Goal: Information Seeking & Learning: Learn about a topic

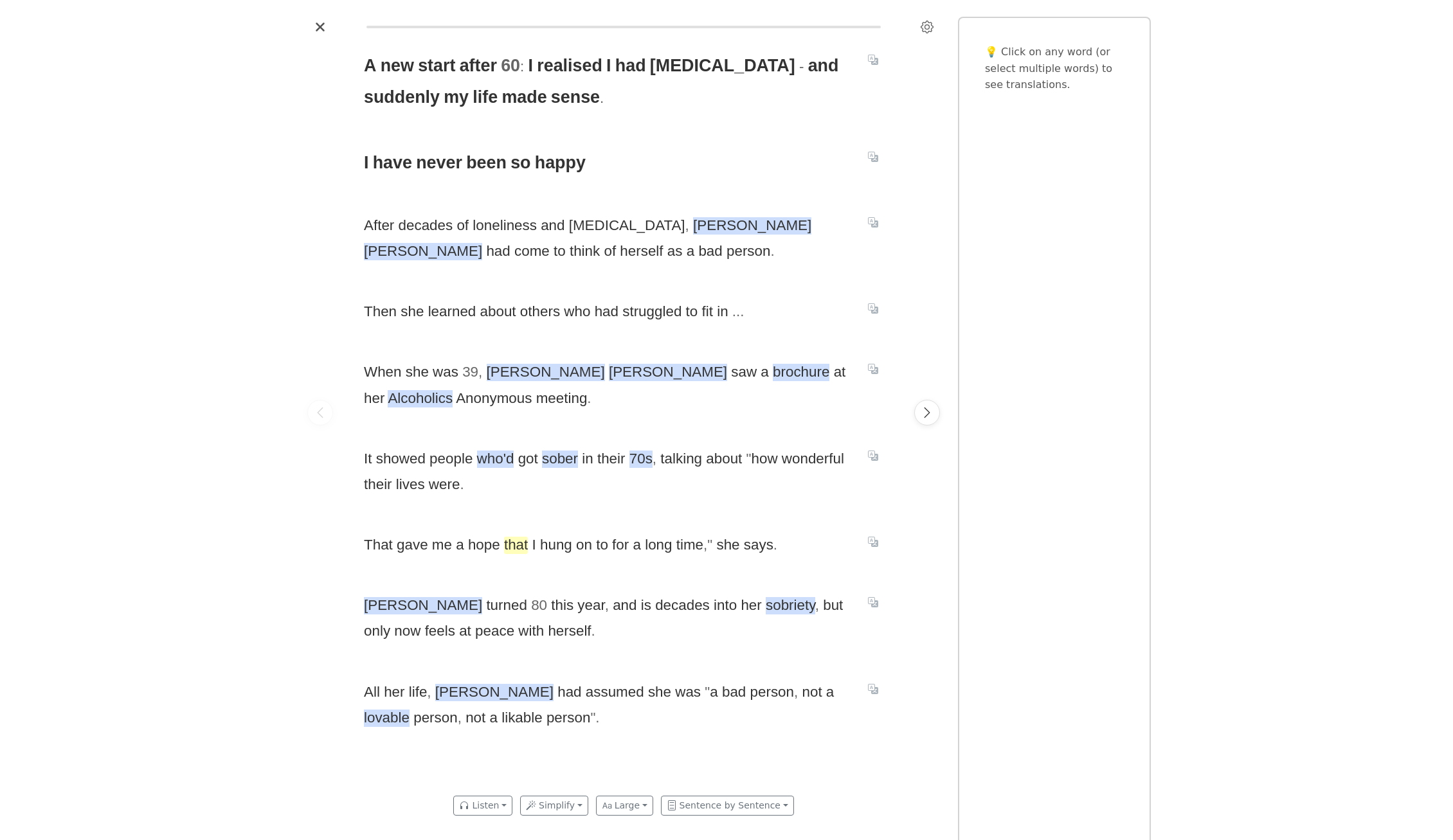
click at [512, 553] on span "that" at bounding box center [515, 545] width 24 height 17
click at [512, 560] on div "A new start after 60 : I realised I had [MEDICAL_DATA] - and suddenly my life m…" at bounding box center [623, 412] width 545 height 750
click at [920, 410] on icon "Next page" at bounding box center [926, 412] width 13 height 13
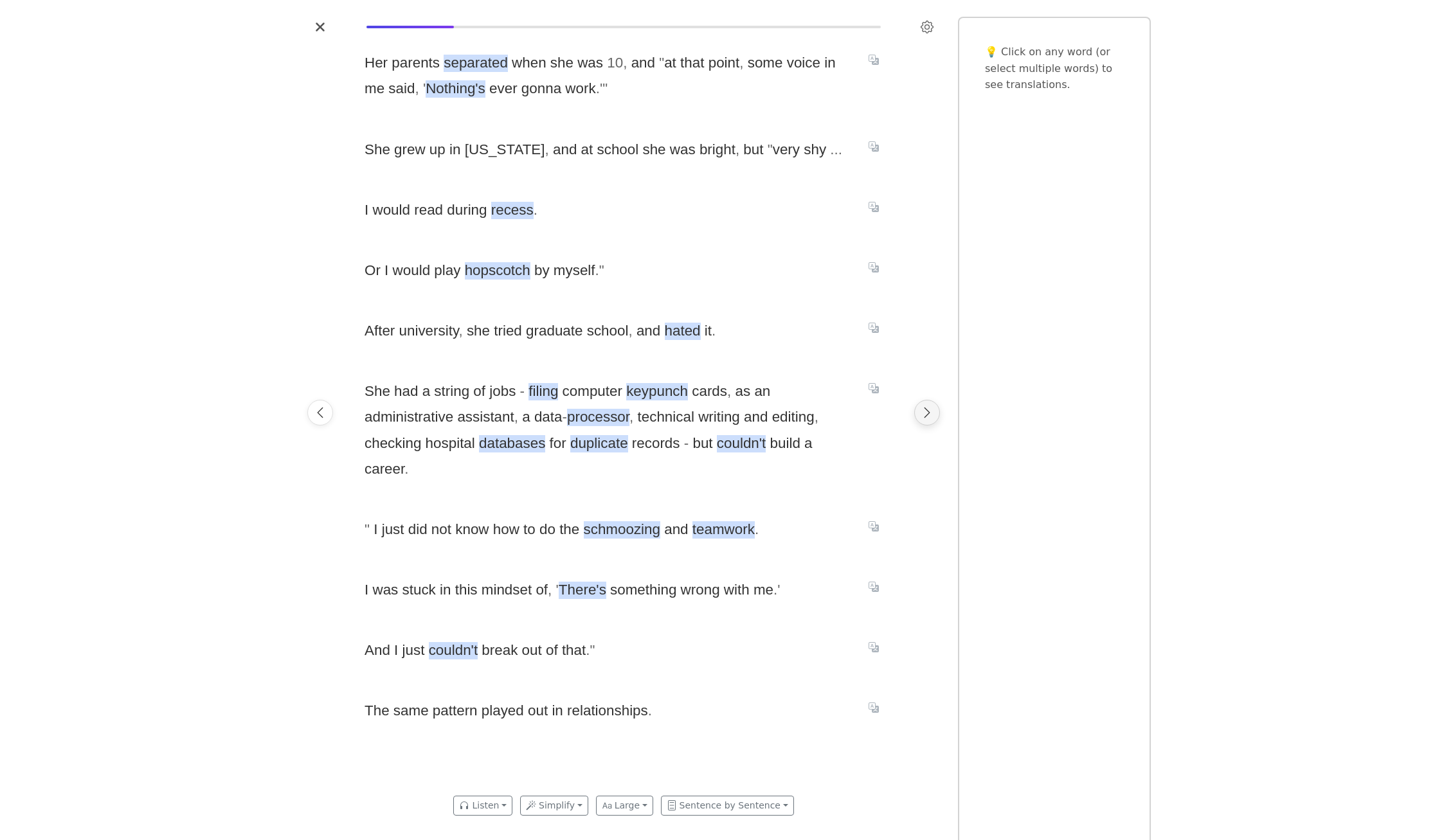
scroll to position [0, 545]
click at [928, 419] on icon "Next page" at bounding box center [926, 412] width 13 height 13
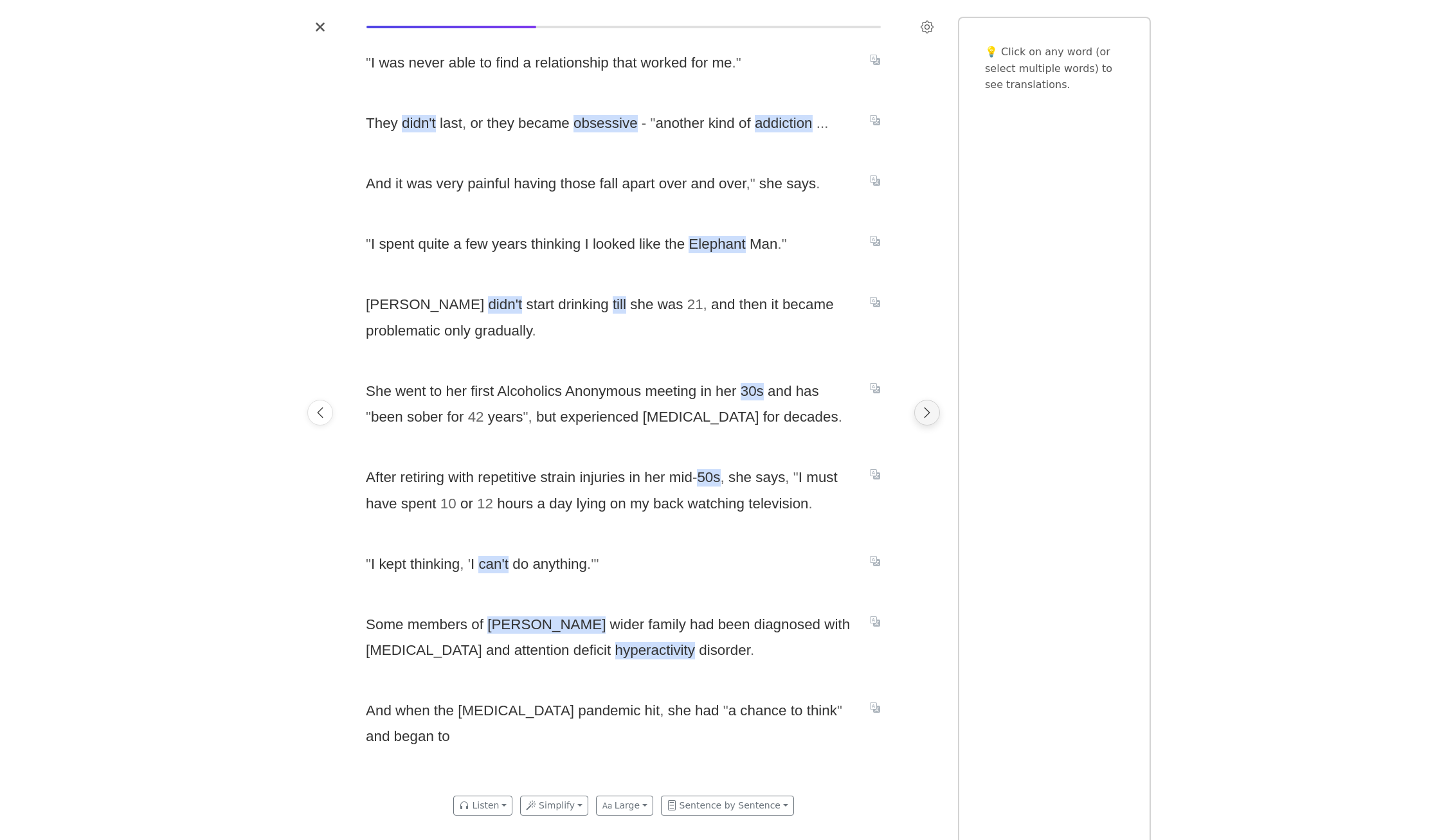
scroll to position [0, 1091]
click at [924, 409] on icon "Next page" at bounding box center [926, 412] width 13 height 13
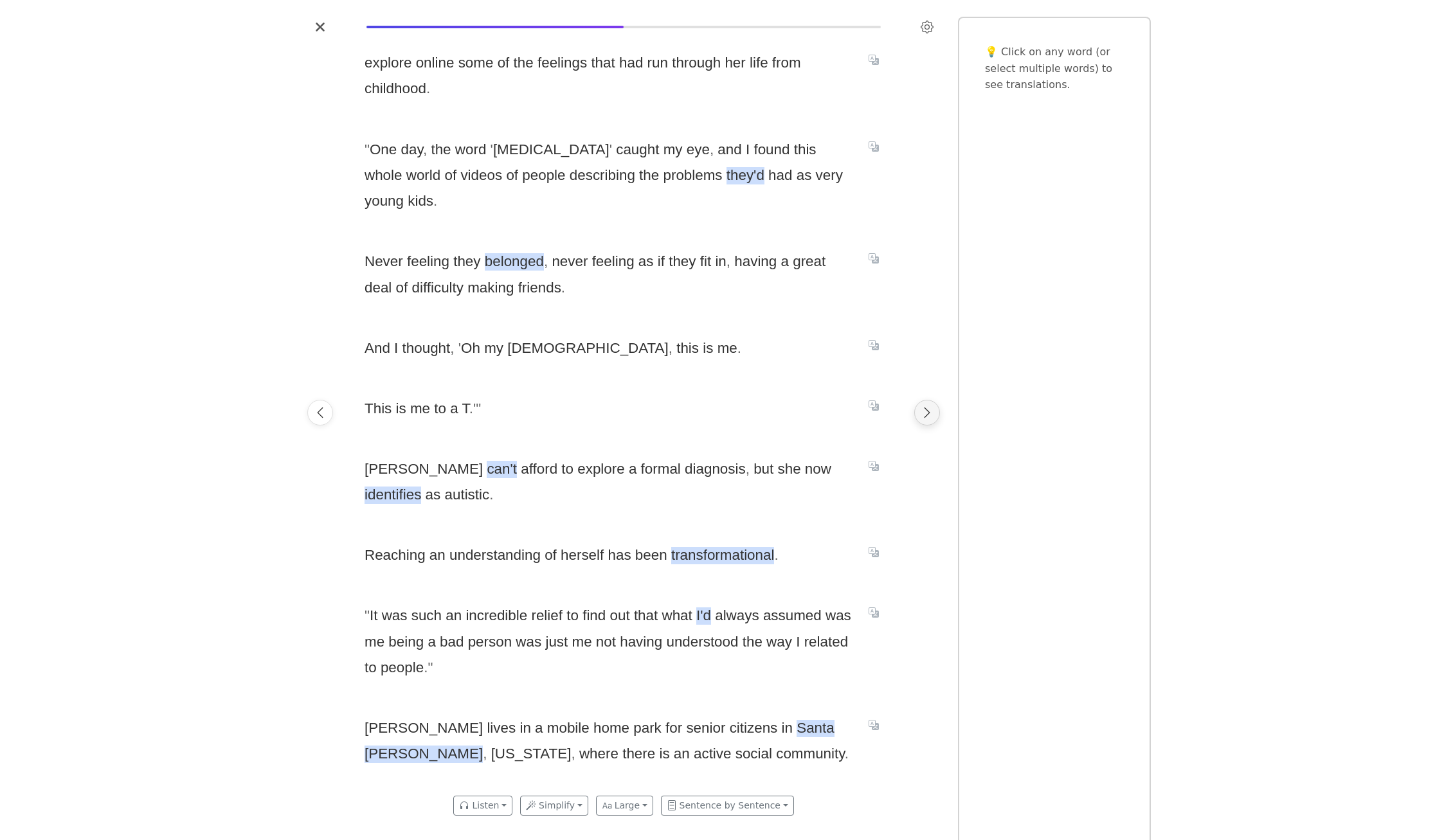
scroll to position [0, 1635]
click at [922, 411] on icon "Next page" at bounding box center [926, 412] width 13 height 13
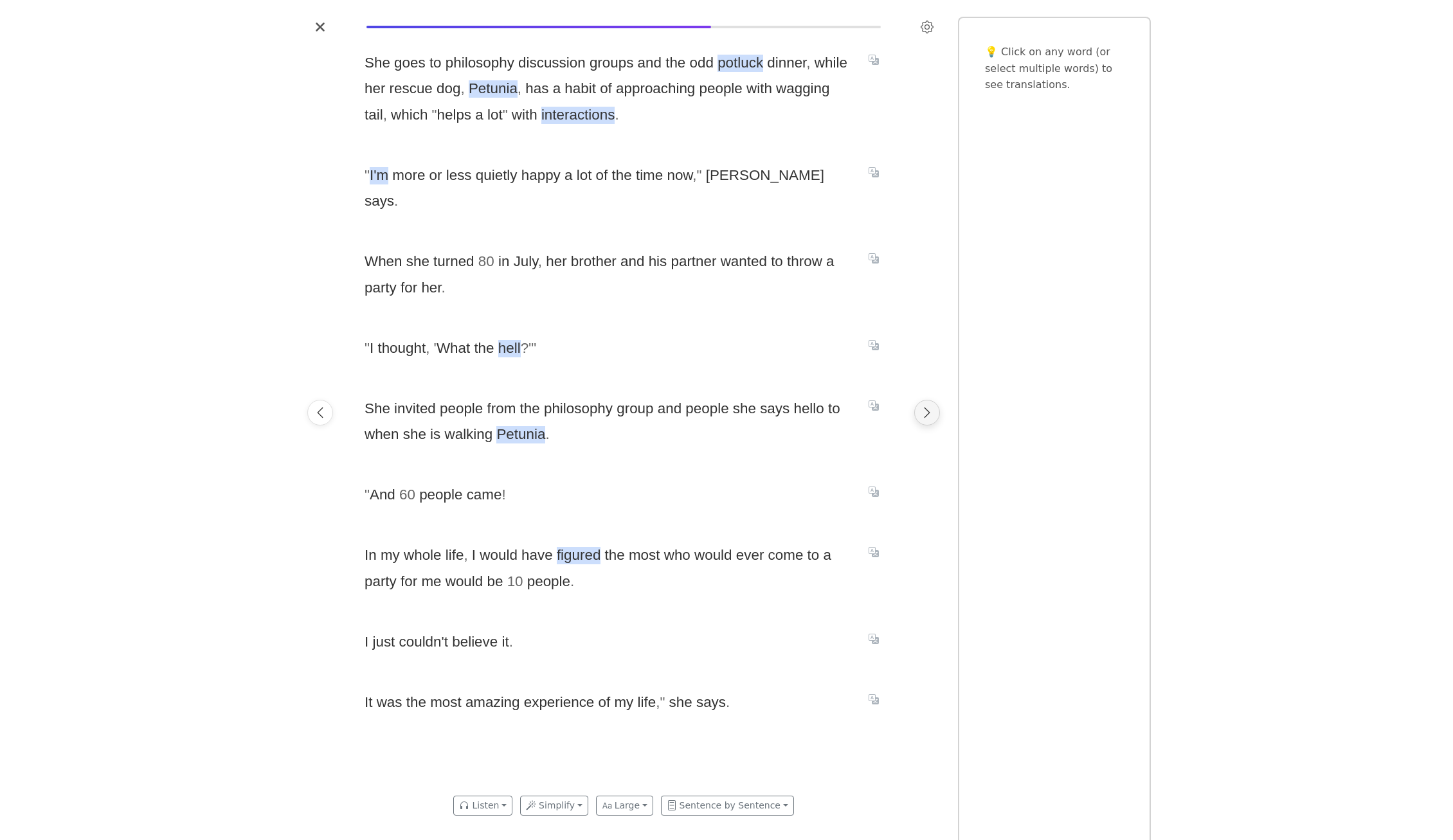
scroll to position [0, 2180]
click at [928, 411] on icon "Next page" at bounding box center [926, 412] width 13 height 13
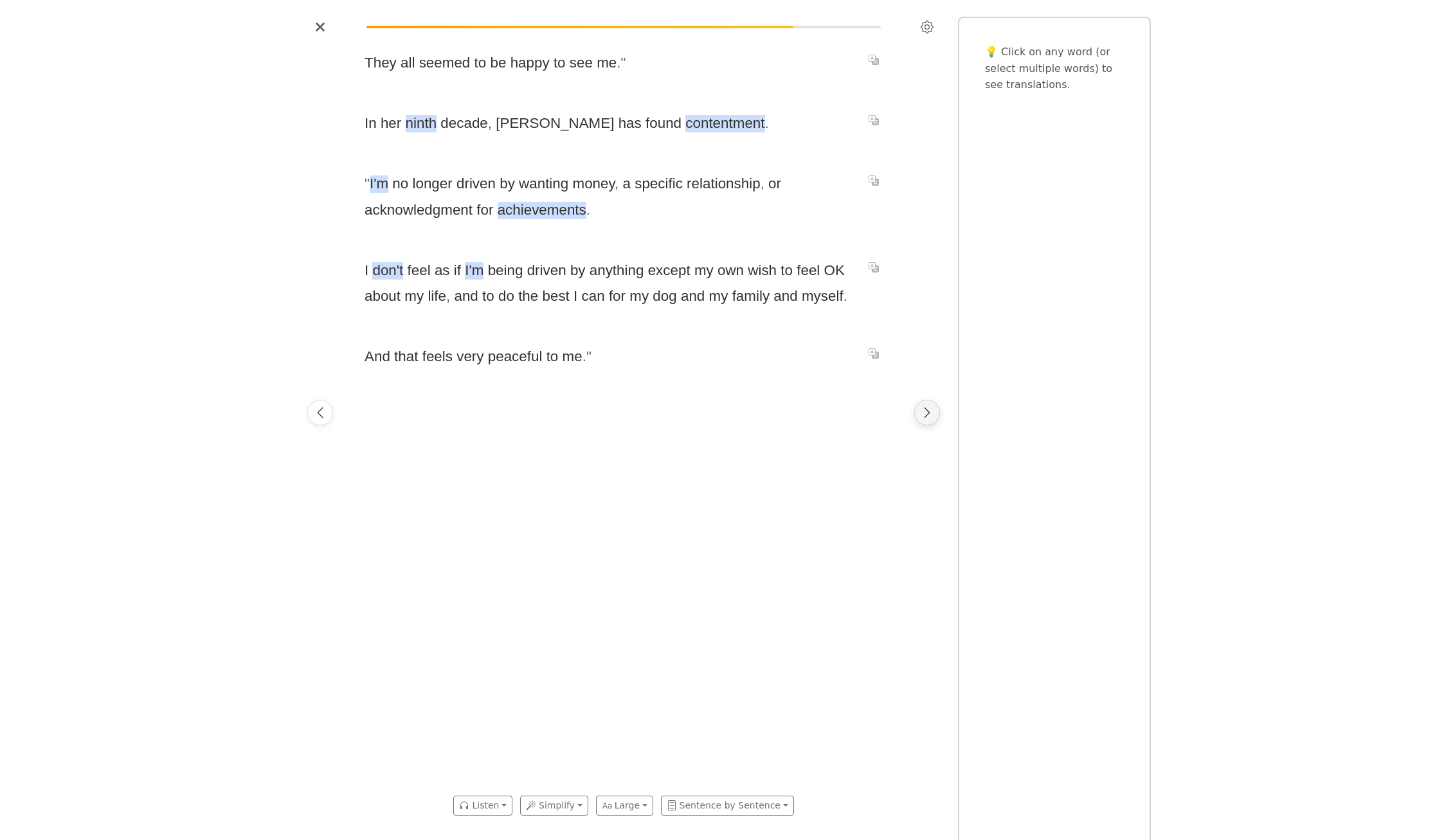
scroll to position [0, 2726]
click at [928, 406] on icon "Next page" at bounding box center [926, 412] width 13 height 13
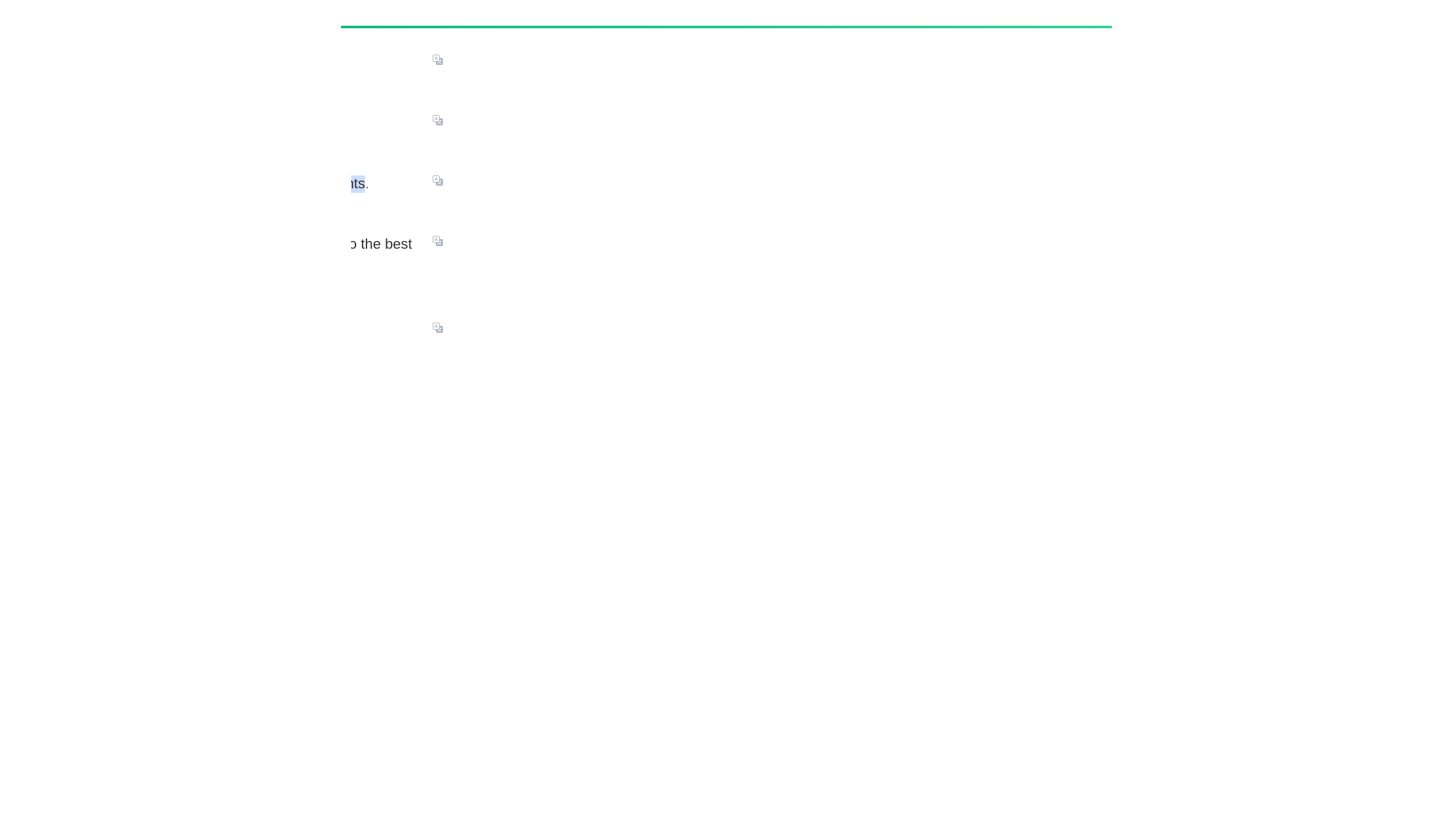
scroll to position [0, 4505]
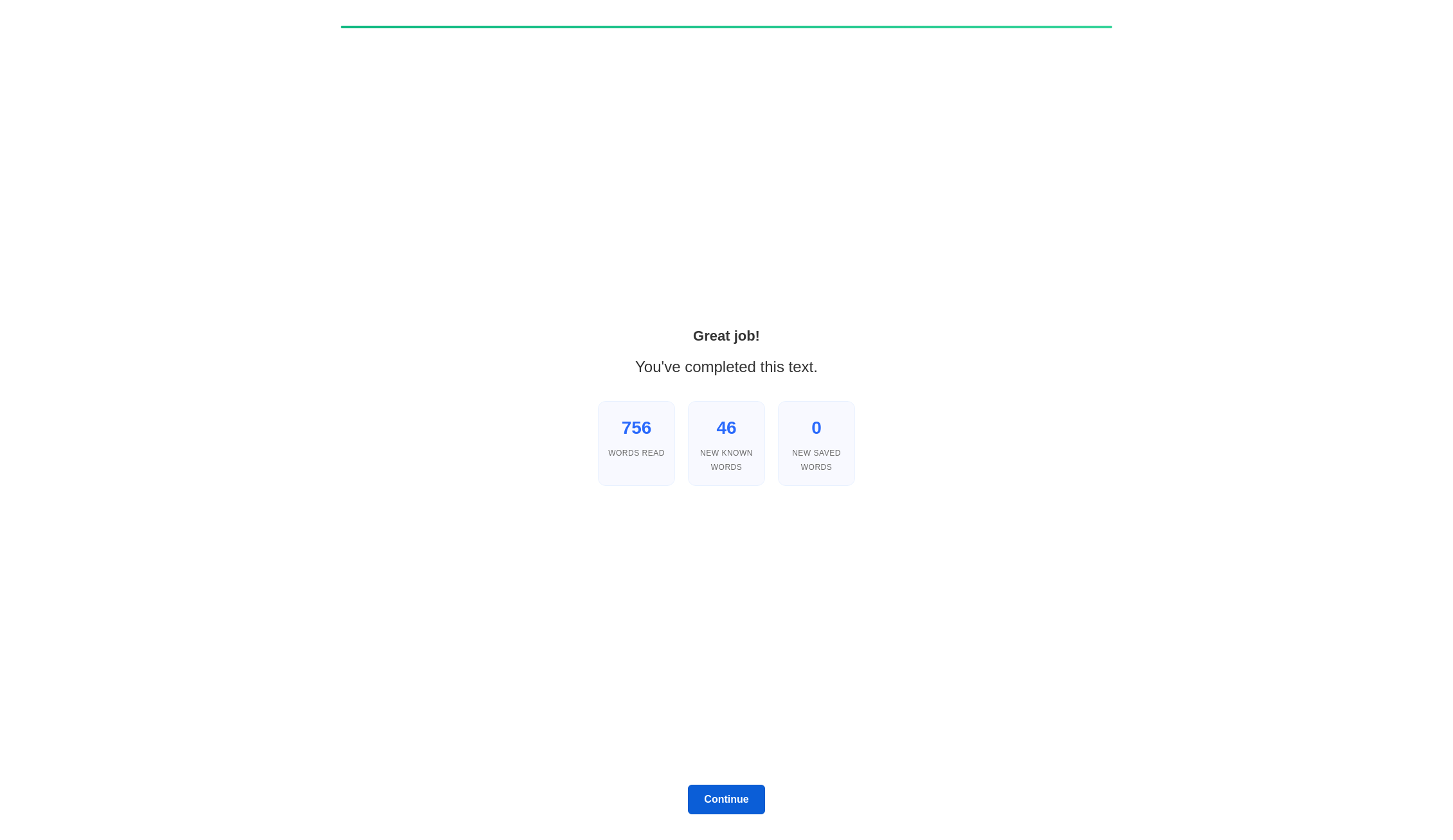
click at [736, 791] on button "Continue" at bounding box center [726, 799] width 78 height 30
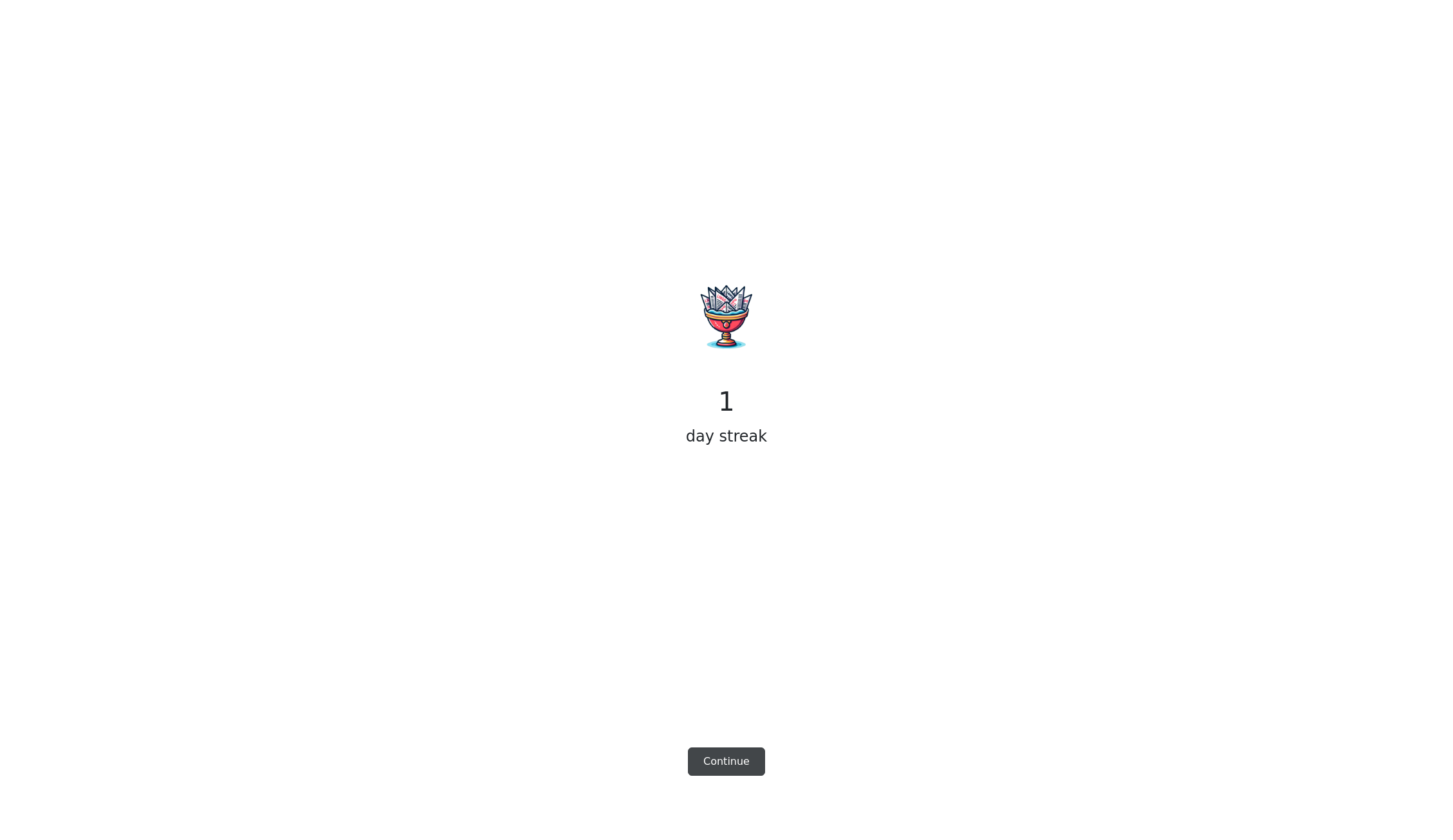
click at [736, 769] on button "Continue" at bounding box center [726, 761] width 78 height 28
